Goal: Task Accomplishment & Management: Use online tool/utility

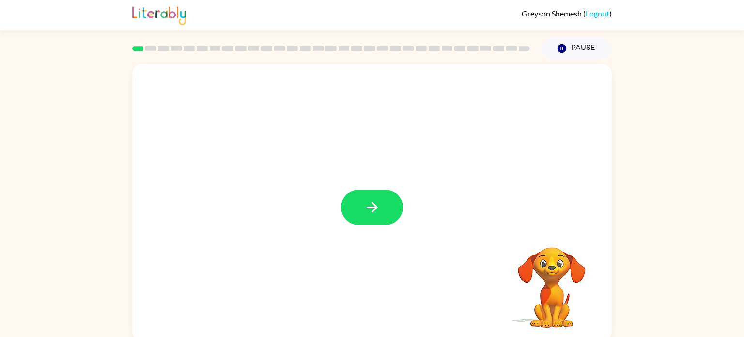
click at [0, 278] on div "Your browser must support playing .mp4 files to use Literably. Please try using…" at bounding box center [372, 200] width 744 height 281
click at [382, 209] on button "button" at bounding box center [372, 206] width 62 height 35
click at [0, 277] on div "Your browser must support playing .mp4 files to use Literably. Please try using…" at bounding box center [372, 200] width 744 height 281
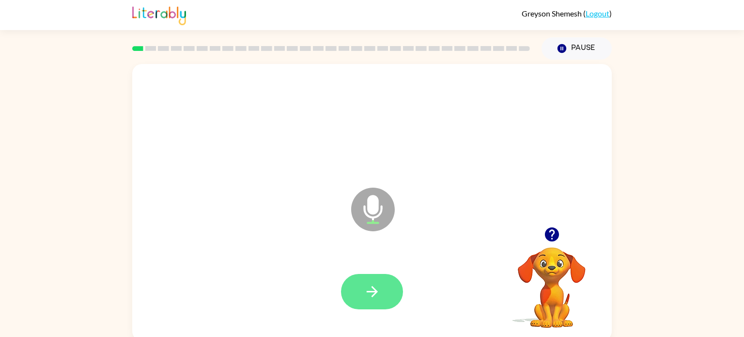
click at [366, 287] on icon "button" at bounding box center [372, 291] width 17 height 17
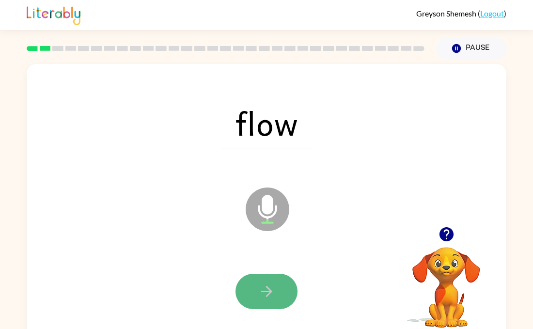
click at [255, 298] on button "button" at bounding box center [266, 291] width 62 height 35
click at [249, 296] on button "button" at bounding box center [266, 291] width 62 height 35
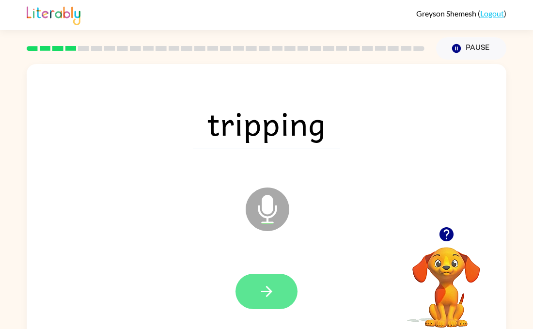
click at [277, 276] on button "button" at bounding box center [266, 291] width 62 height 35
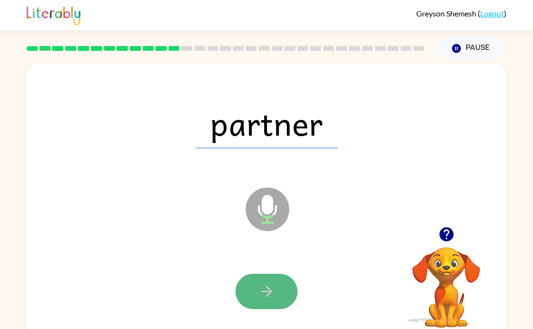
click at [276, 278] on button "button" at bounding box center [266, 291] width 62 height 35
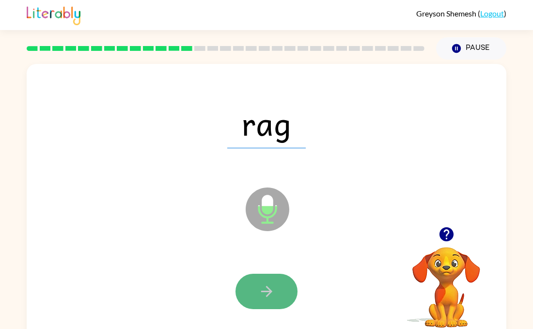
click at [276, 278] on button "button" at bounding box center [266, 291] width 62 height 35
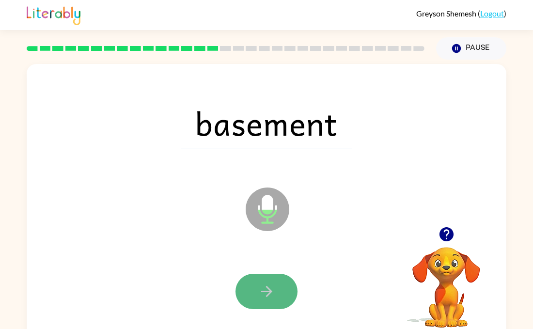
click at [273, 279] on button "button" at bounding box center [266, 291] width 62 height 35
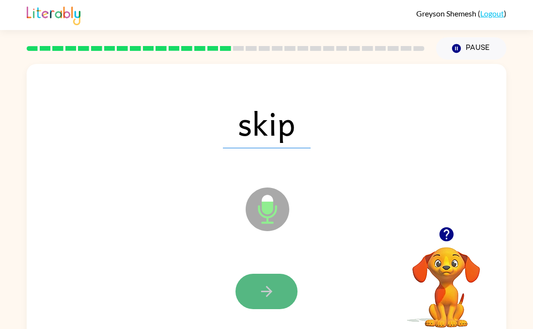
click at [272, 276] on button "button" at bounding box center [266, 291] width 62 height 35
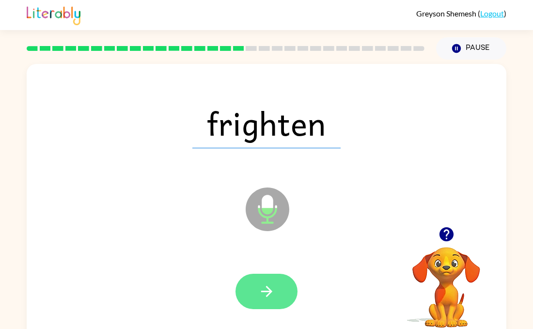
click at [271, 276] on button "button" at bounding box center [266, 291] width 62 height 35
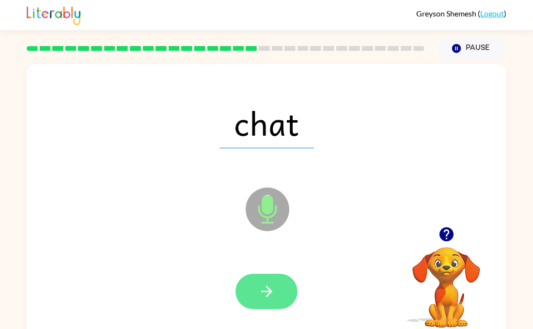
click at [270, 276] on button "button" at bounding box center [266, 291] width 62 height 35
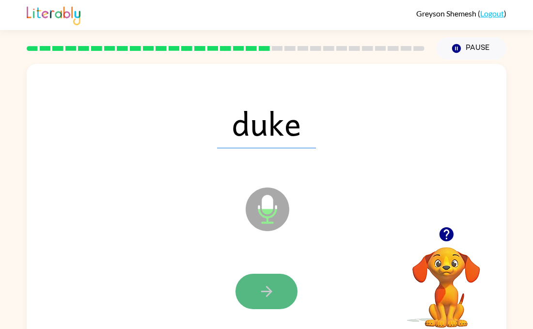
click at [269, 275] on button "button" at bounding box center [266, 291] width 62 height 35
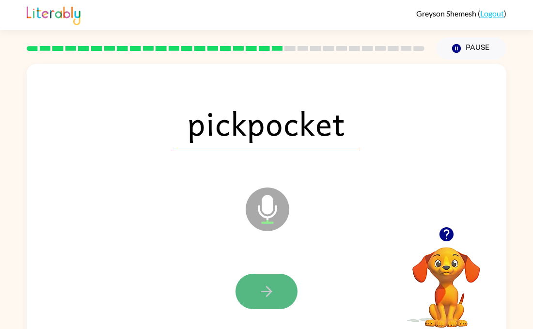
click at [266, 274] on button "button" at bounding box center [266, 291] width 62 height 35
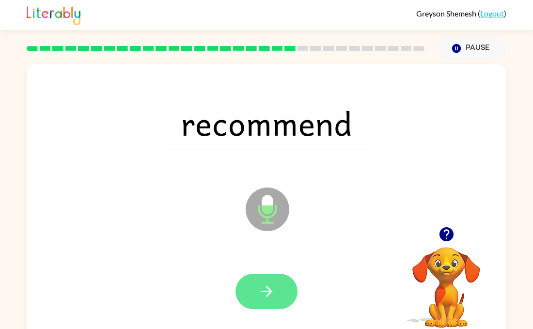
click at [266, 274] on button "button" at bounding box center [266, 291] width 62 height 35
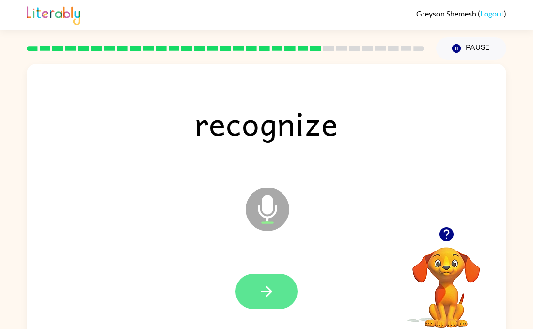
click at [265, 274] on button "button" at bounding box center [266, 291] width 62 height 35
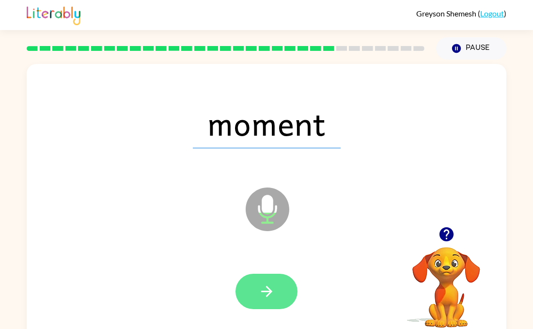
click at [265, 274] on button "button" at bounding box center [266, 291] width 62 height 35
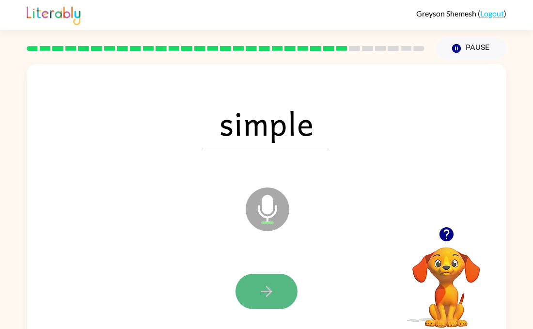
click at [251, 296] on button "button" at bounding box center [266, 291] width 62 height 35
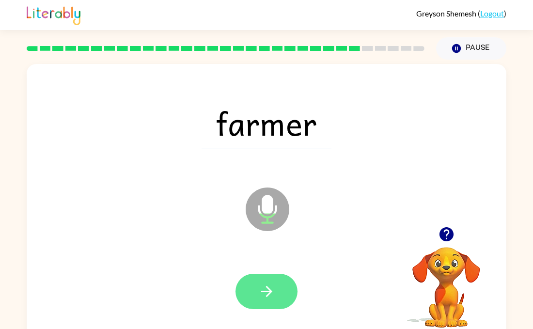
click at [266, 288] on icon "button" at bounding box center [266, 291] width 17 height 17
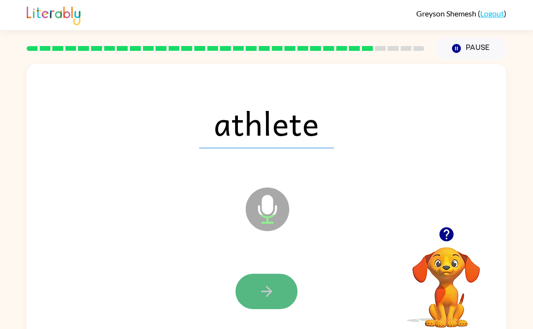
click at [264, 289] on icon "button" at bounding box center [266, 291] width 17 height 17
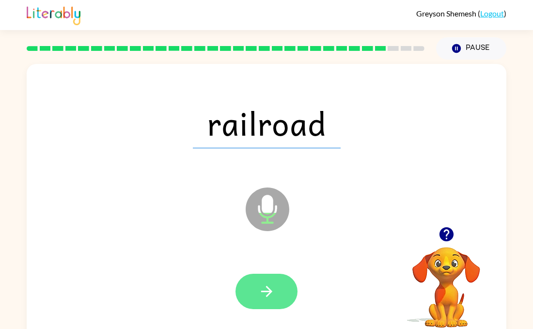
click at [264, 290] on icon "button" at bounding box center [266, 291] width 17 height 17
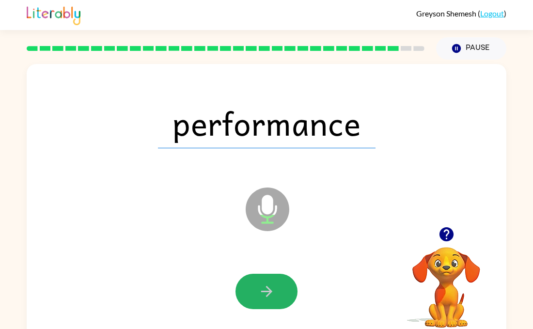
click at [264, 290] on icon "button" at bounding box center [266, 291] width 17 height 17
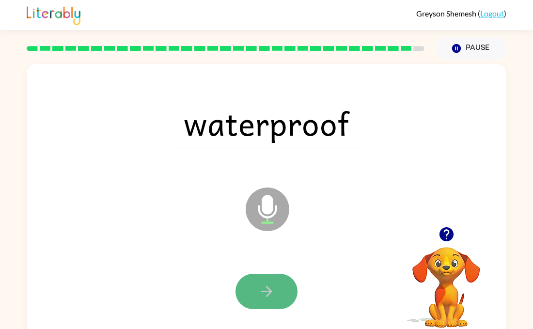
click at [262, 289] on icon "button" at bounding box center [266, 291] width 17 height 17
